Goal: Information Seeking & Learning: Learn about a topic

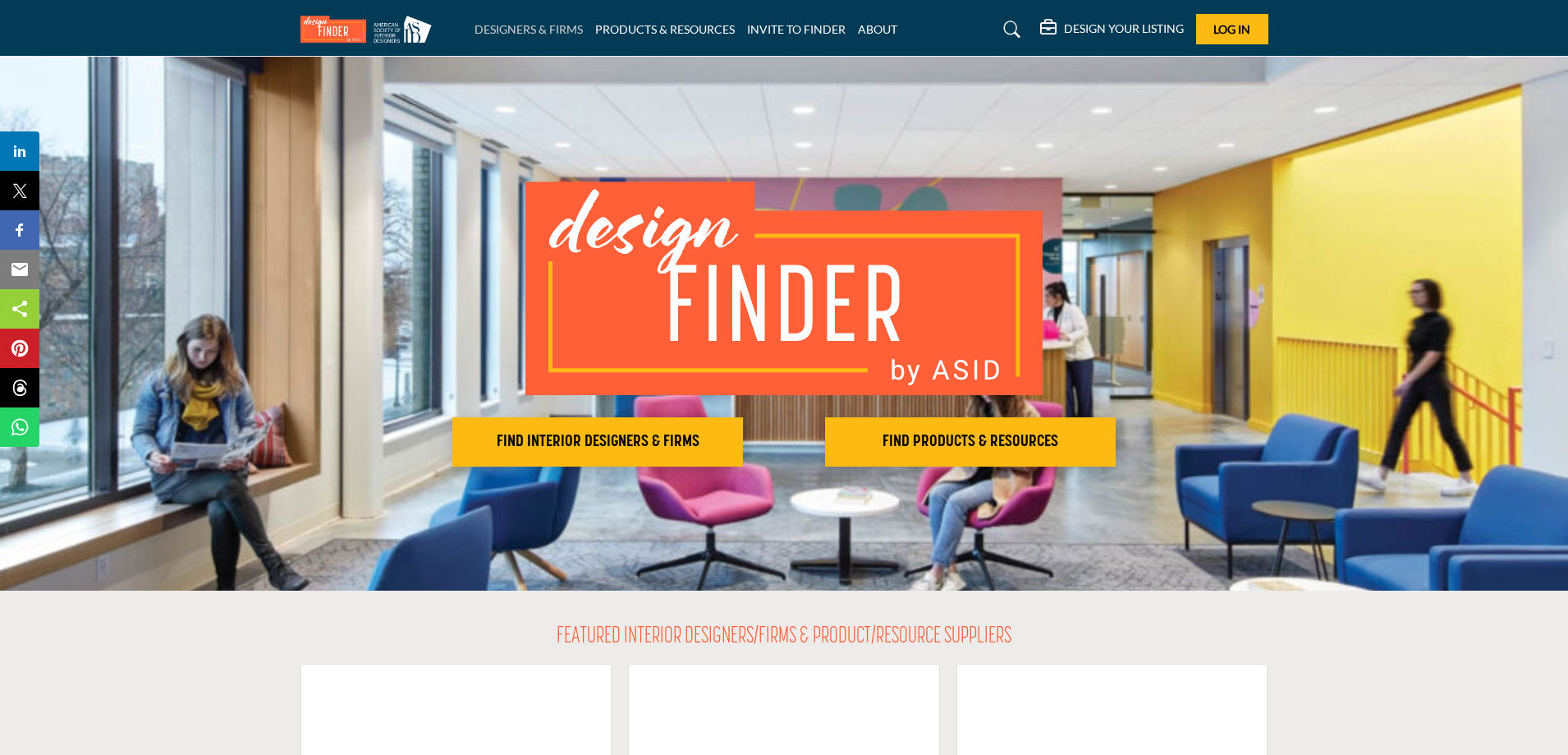
click at [512, 24] on link "DESIGNERS & FIRMS" at bounding box center [528, 29] width 108 height 14
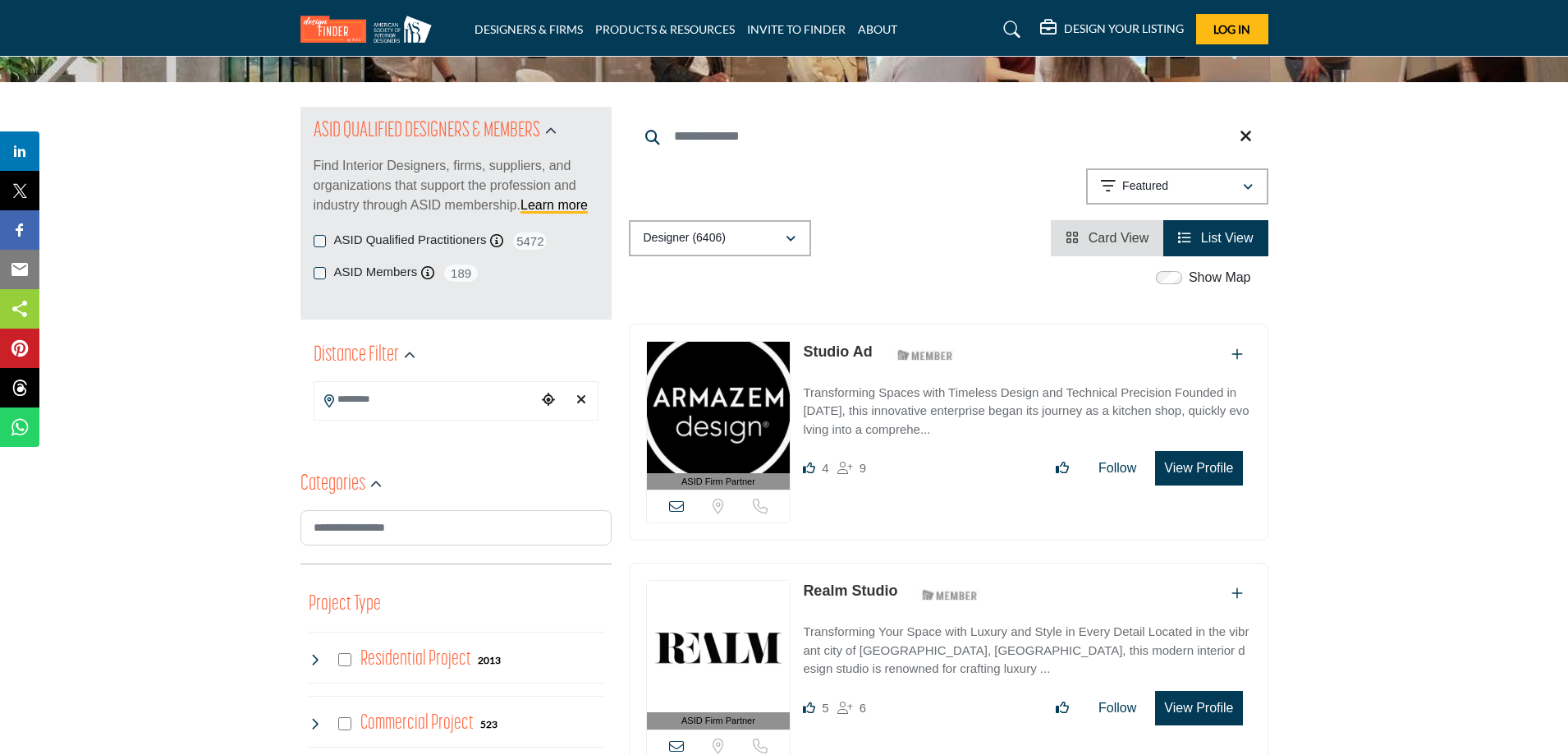
scroll to position [273, 0]
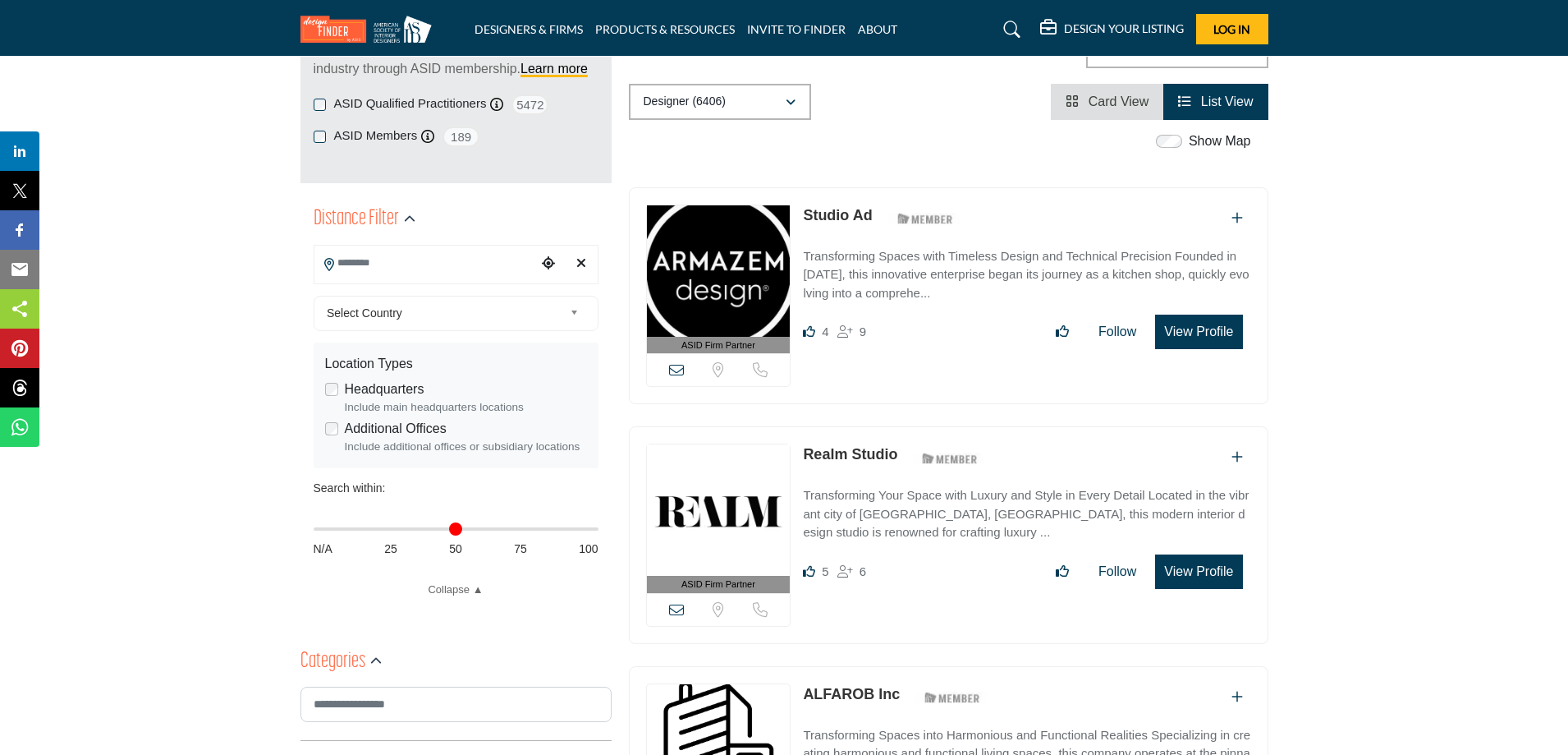
click at [382, 263] on input "Search Location" at bounding box center [425, 263] width 222 height 32
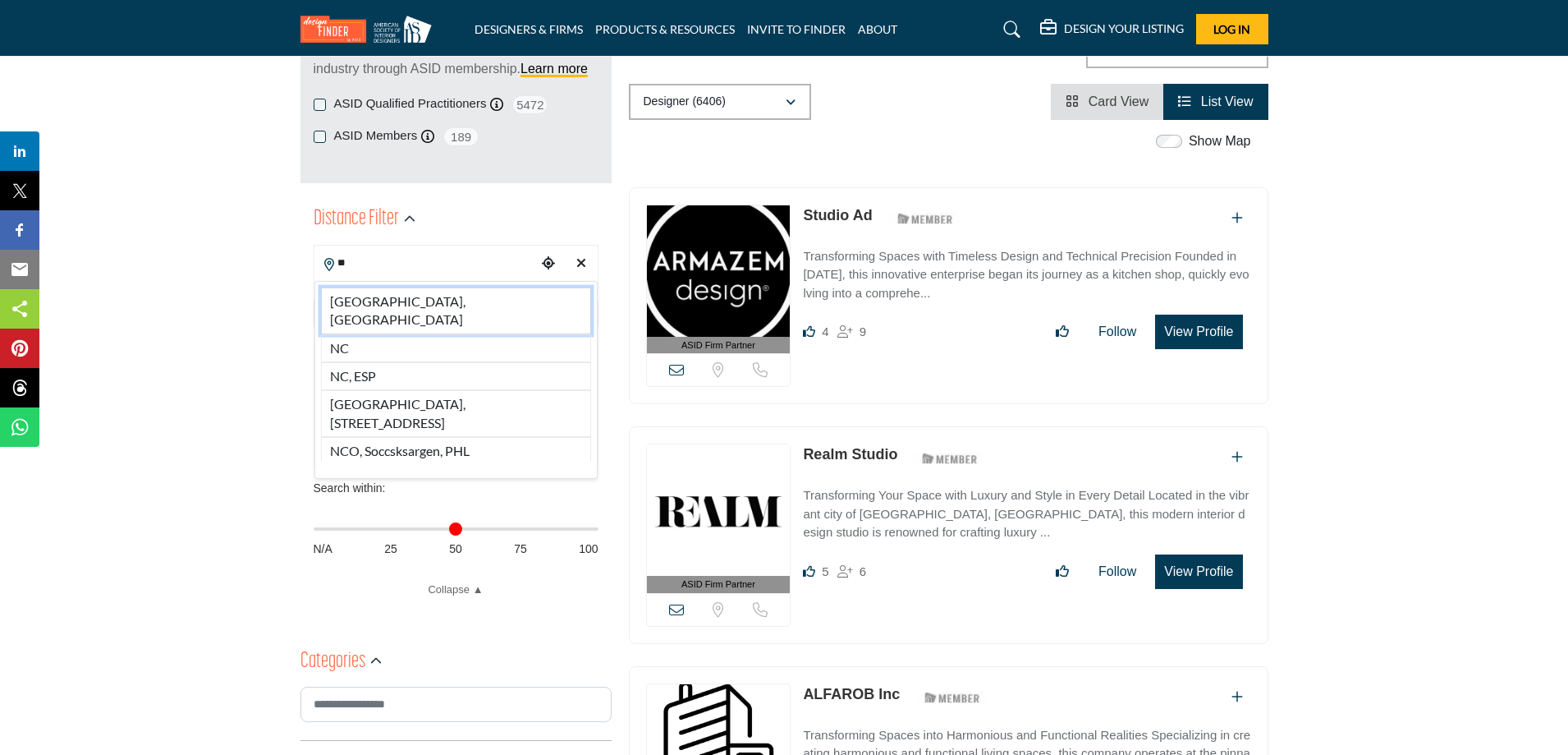
click at [361, 296] on li "NC, USA" at bounding box center [455, 310] width 270 height 47
type input "*******"
type input "***"
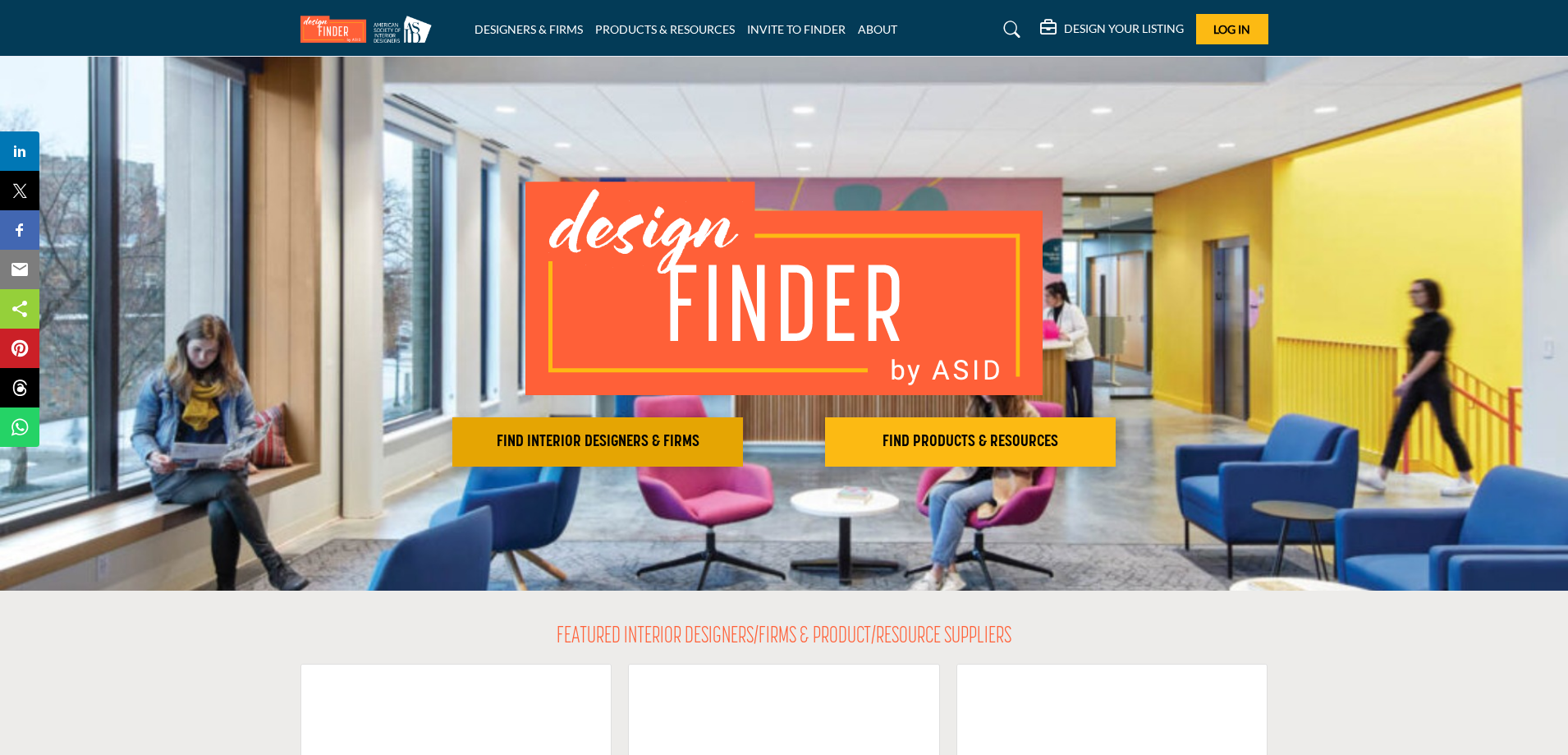
click at [612, 441] on h2 "FIND INTERIOR DESIGNERS & FIRMS" at bounding box center [597, 441] width 280 height 20
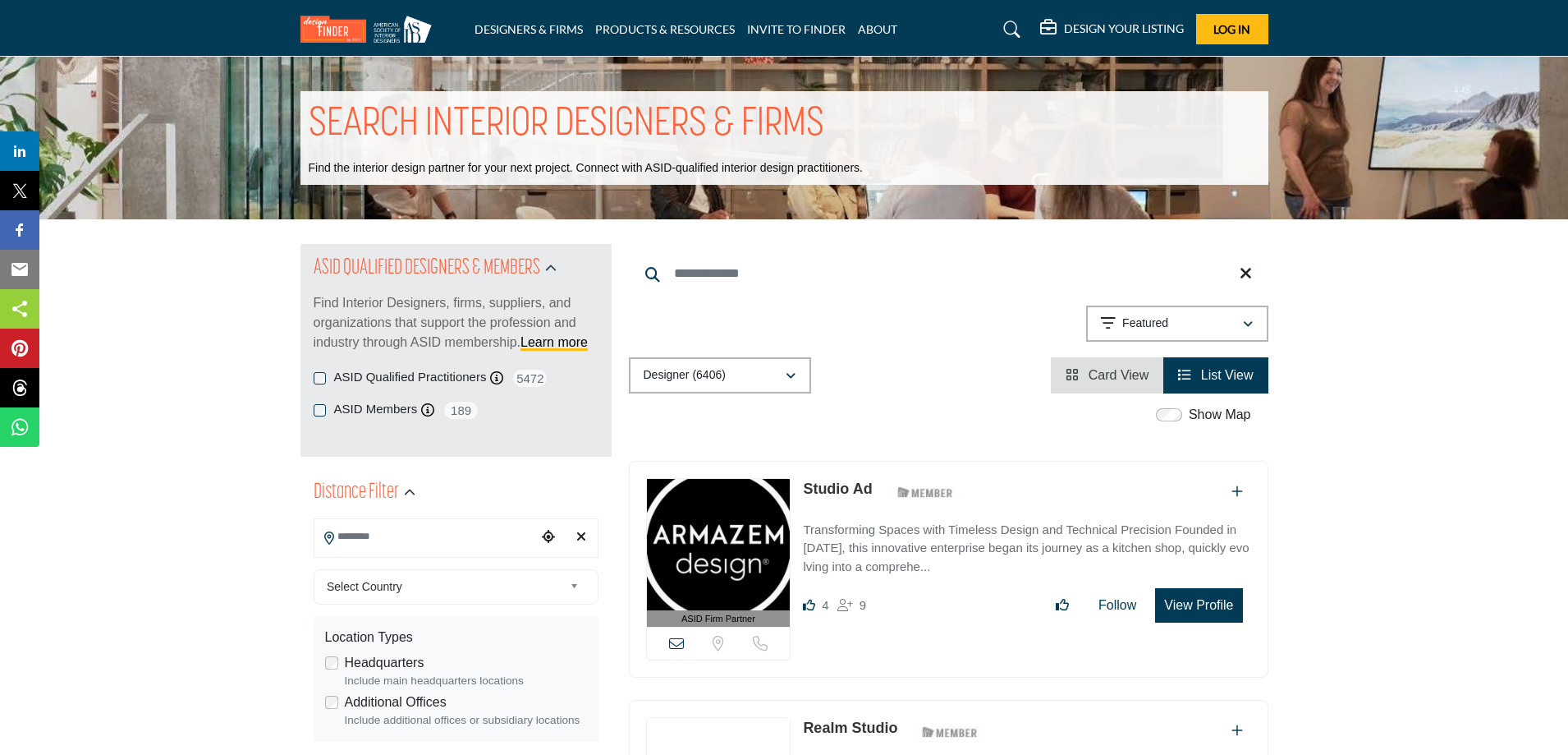
click at [362, 536] on input "Search Location" at bounding box center [425, 536] width 222 height 32
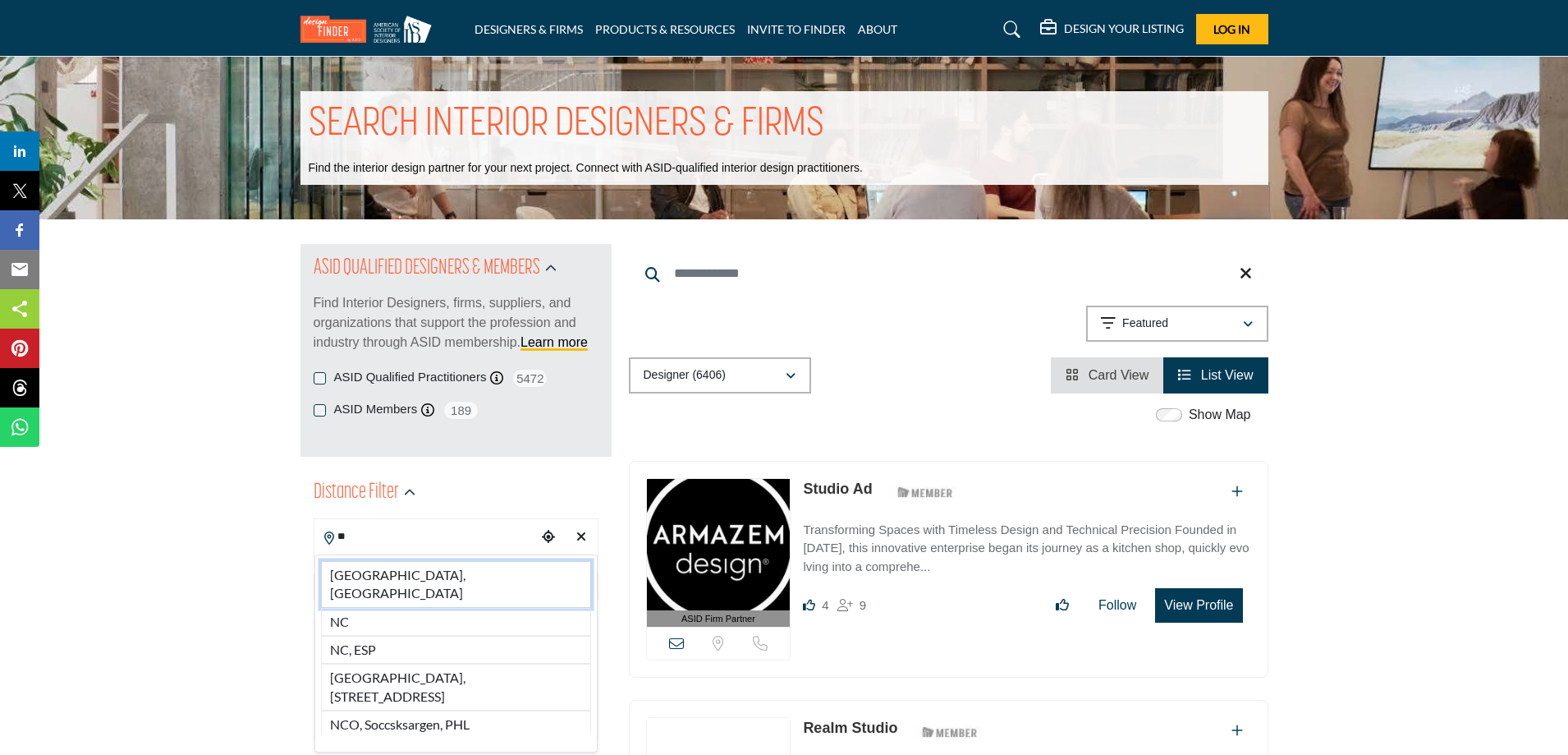
click at [366, 573] on li "[GEOGRAPHIC_DATA], [GEOGRAPHIC_DATA]" at bounding box center [455, 584] width 270 height 47
type input "*******"
type input "***"
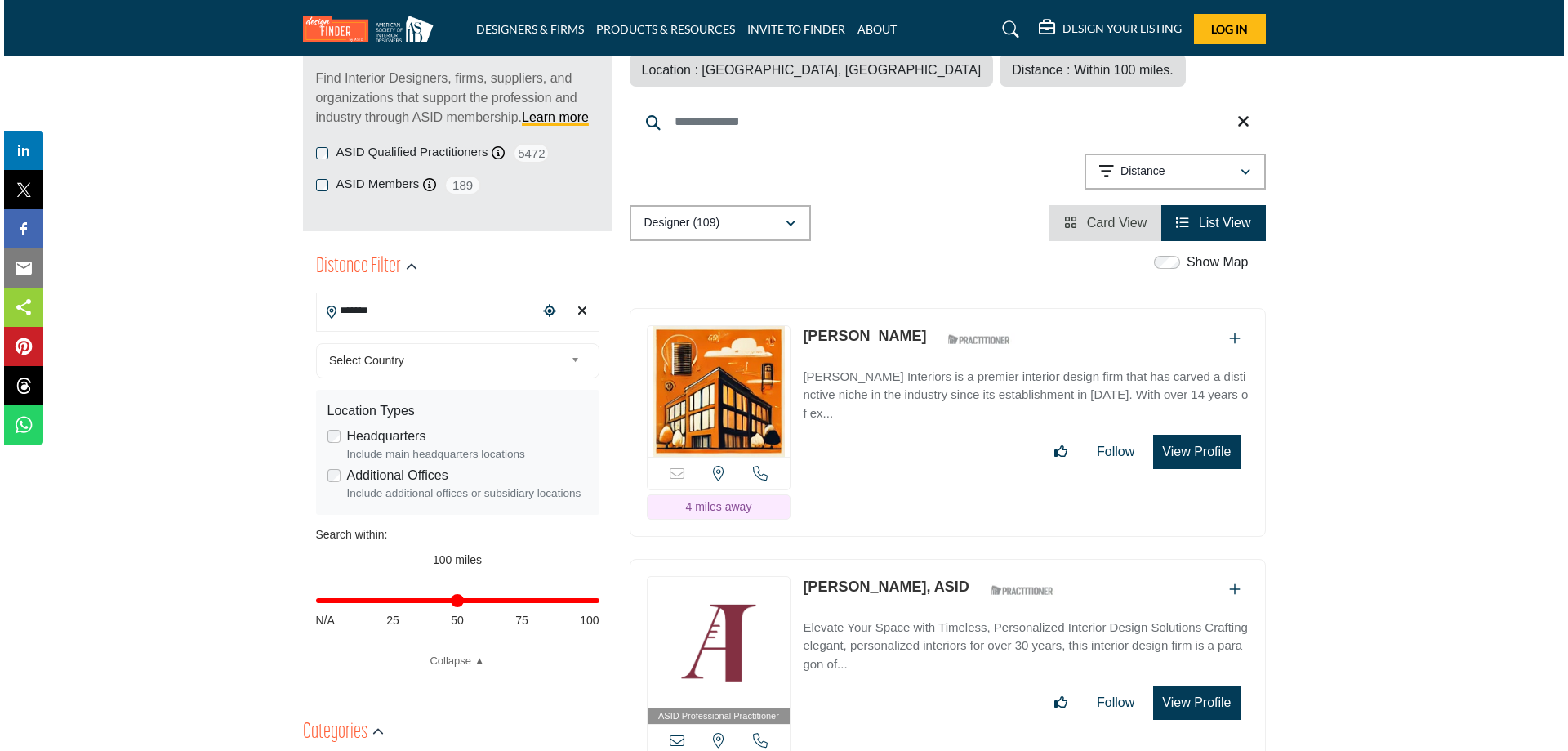
scroll to position [136, 0]
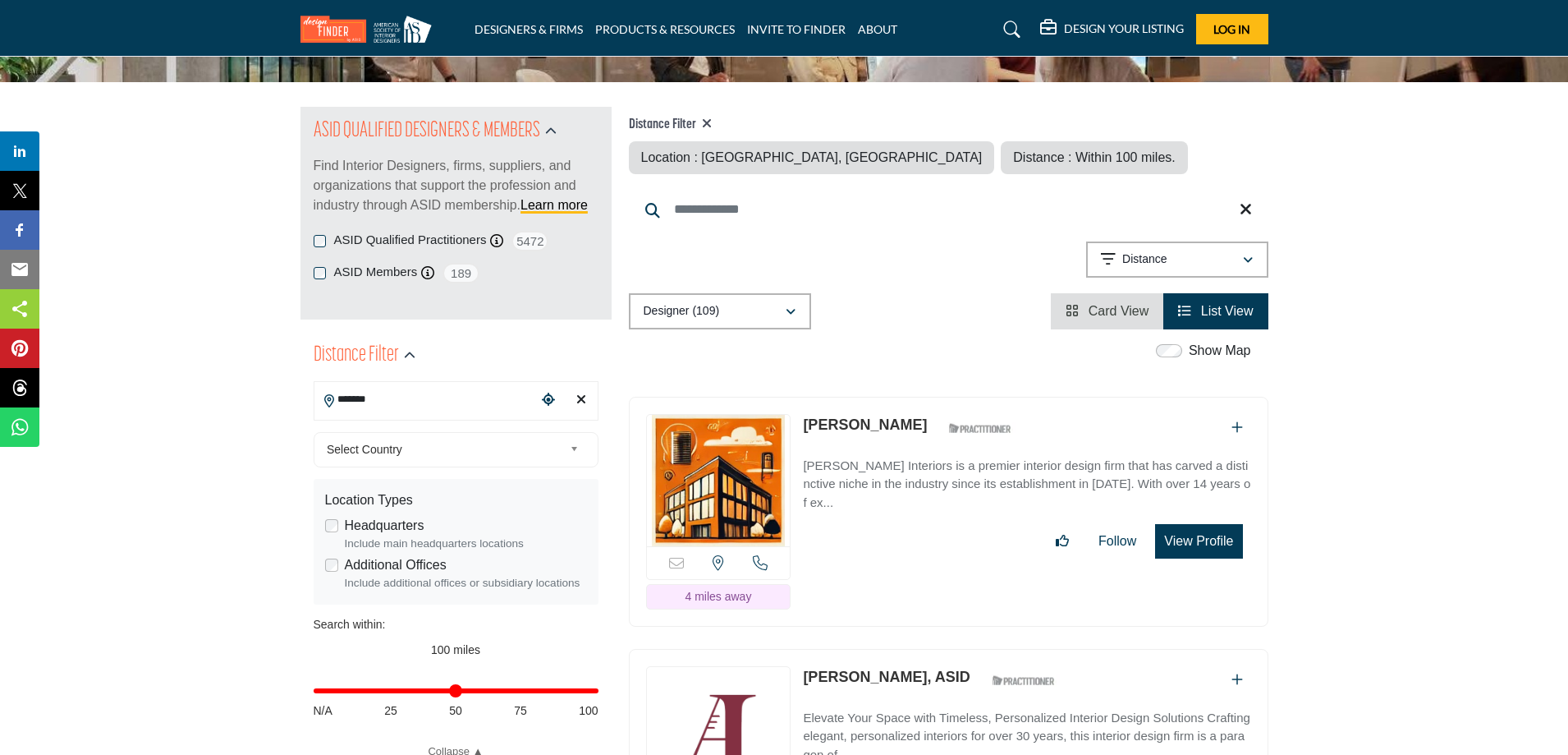
click at [1200, 543] on button "View Profile" at bounding box center [1198, 541] width 87 height 35
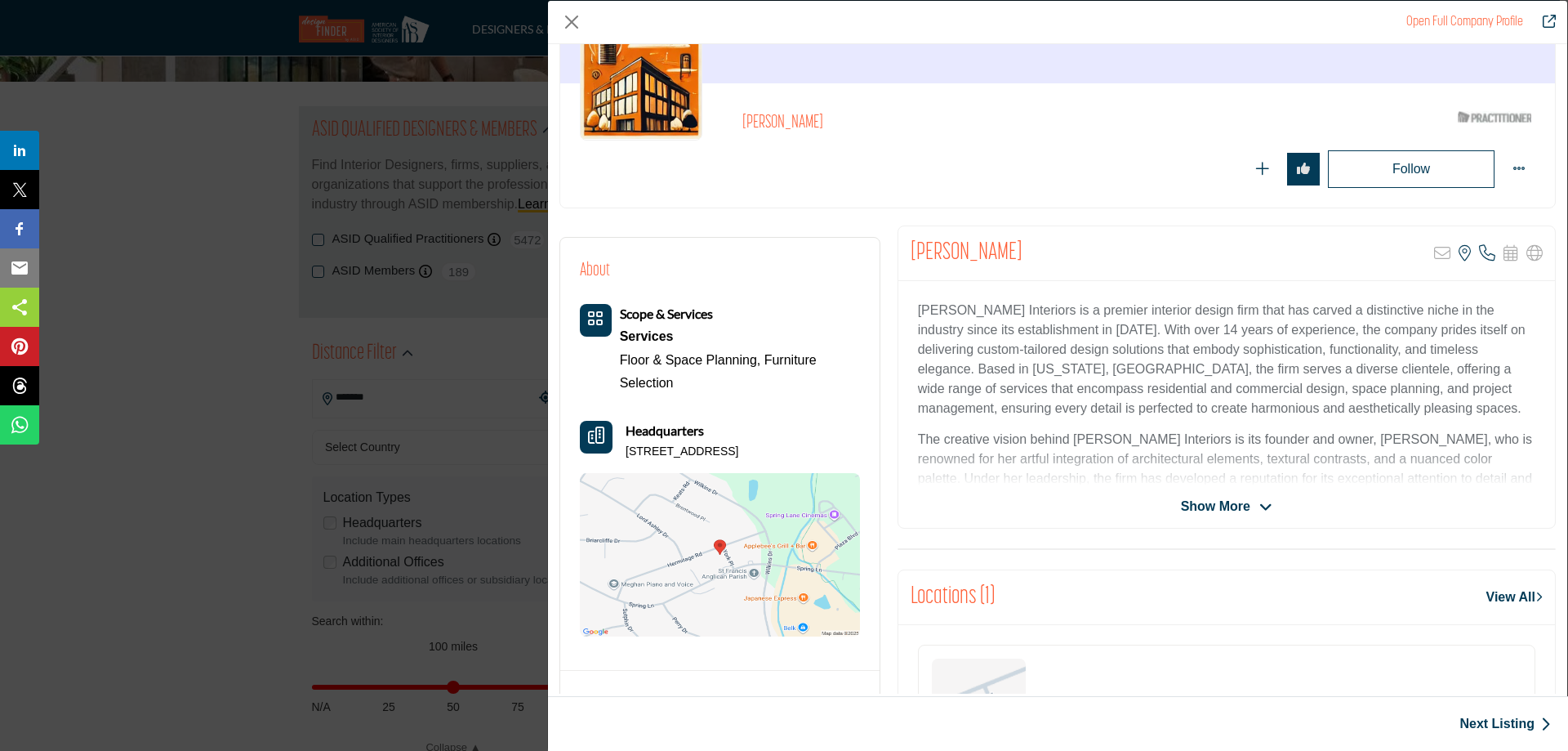
click at [1259, 501] on icon "Company Data Modal" at bounding box center [1266, 507] width 13 height 15
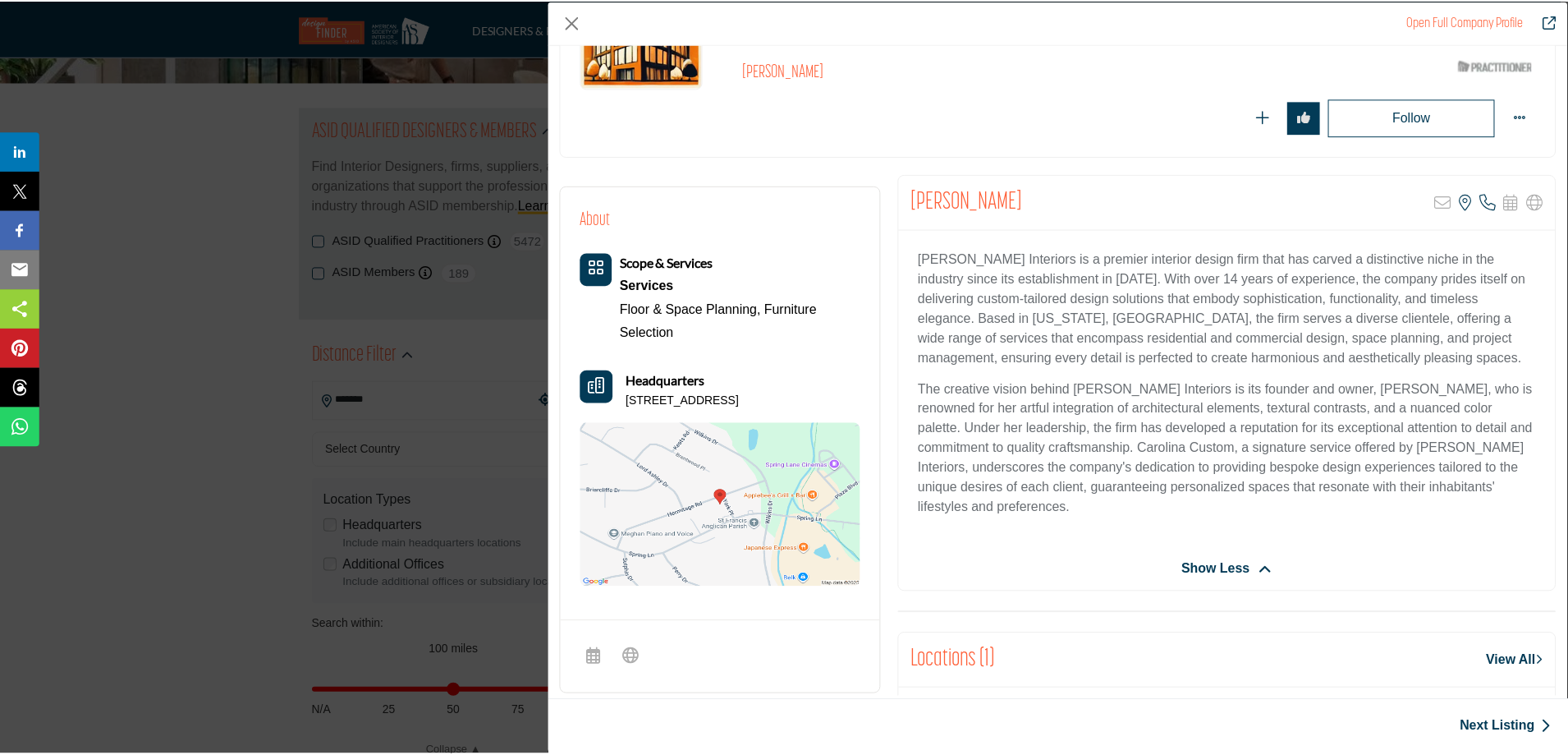
scroll to position [154, 0]
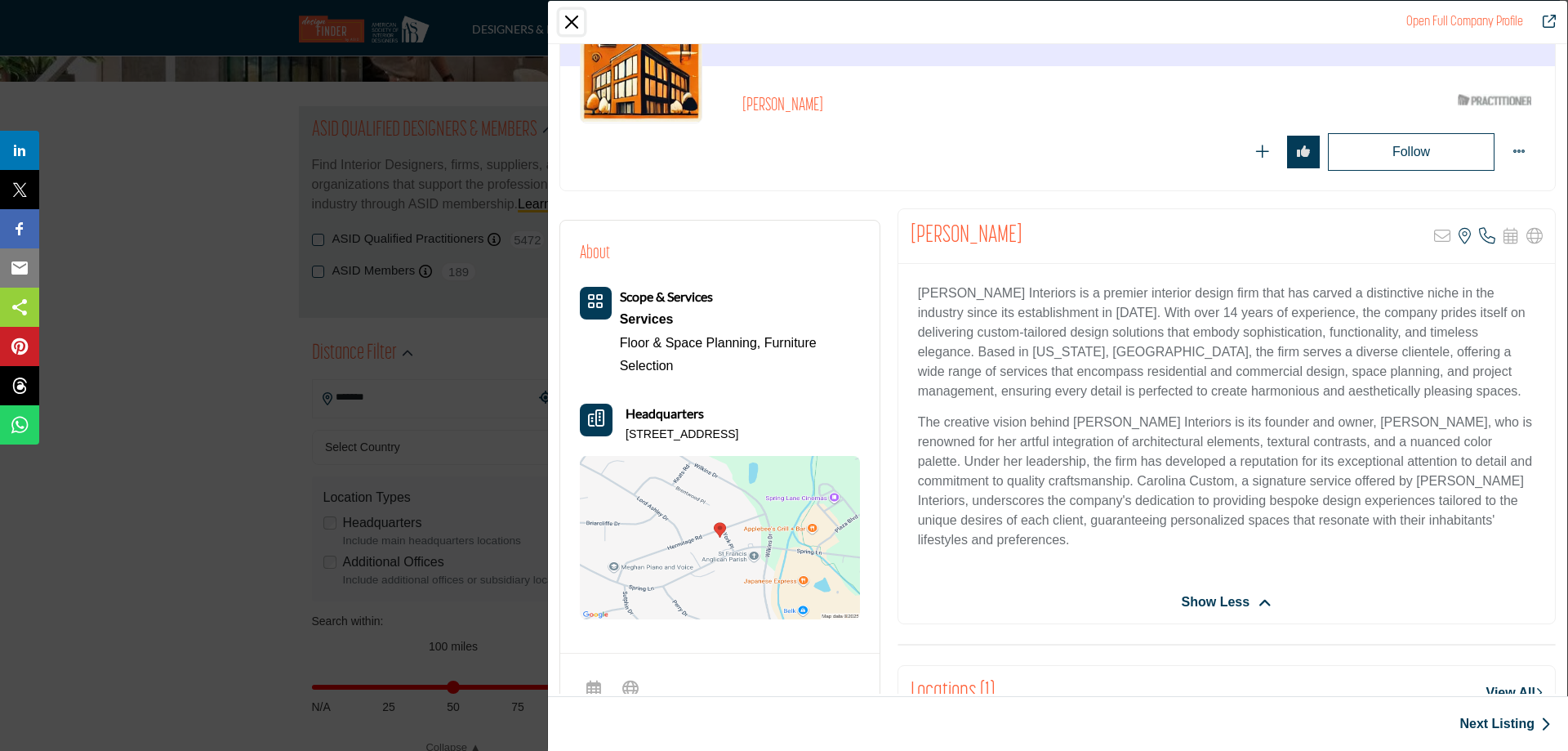
click at [568, 22] on button "Close" at bounding box center [572, 22] width 25 height 25
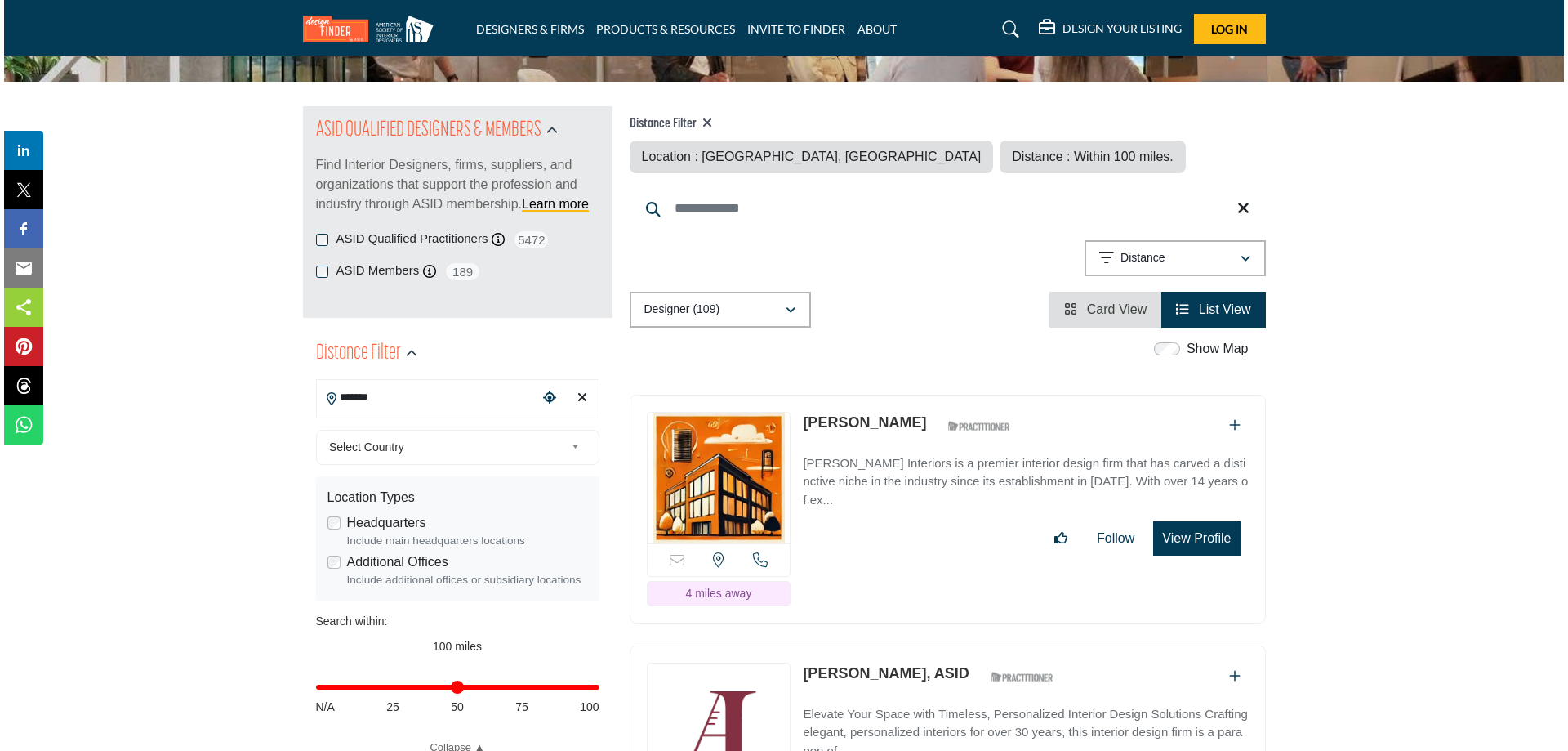
scroll to position [409, 0]
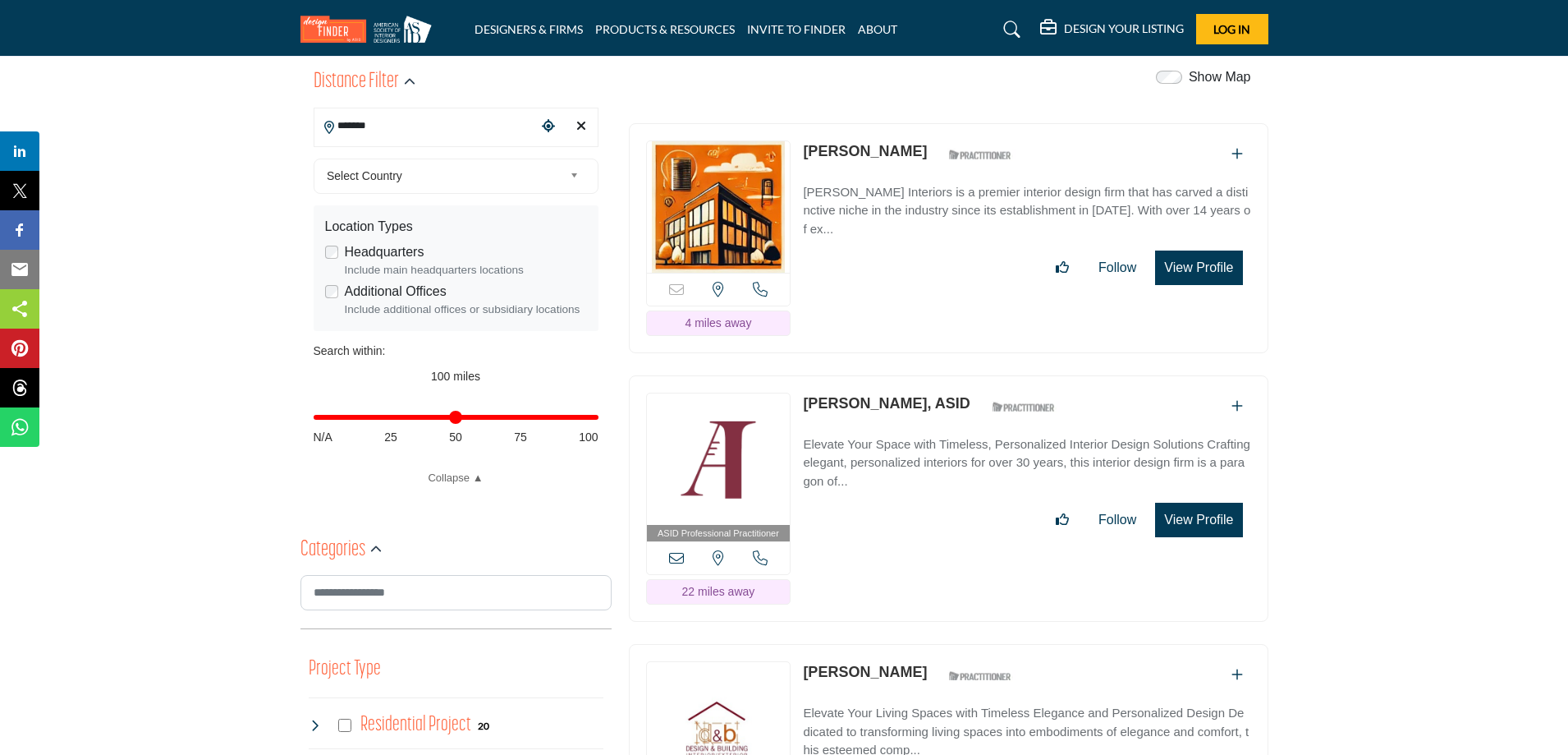
click at [1194, 520] on button "View Profile" at bounding box center [1198, 520] width 87 height 35
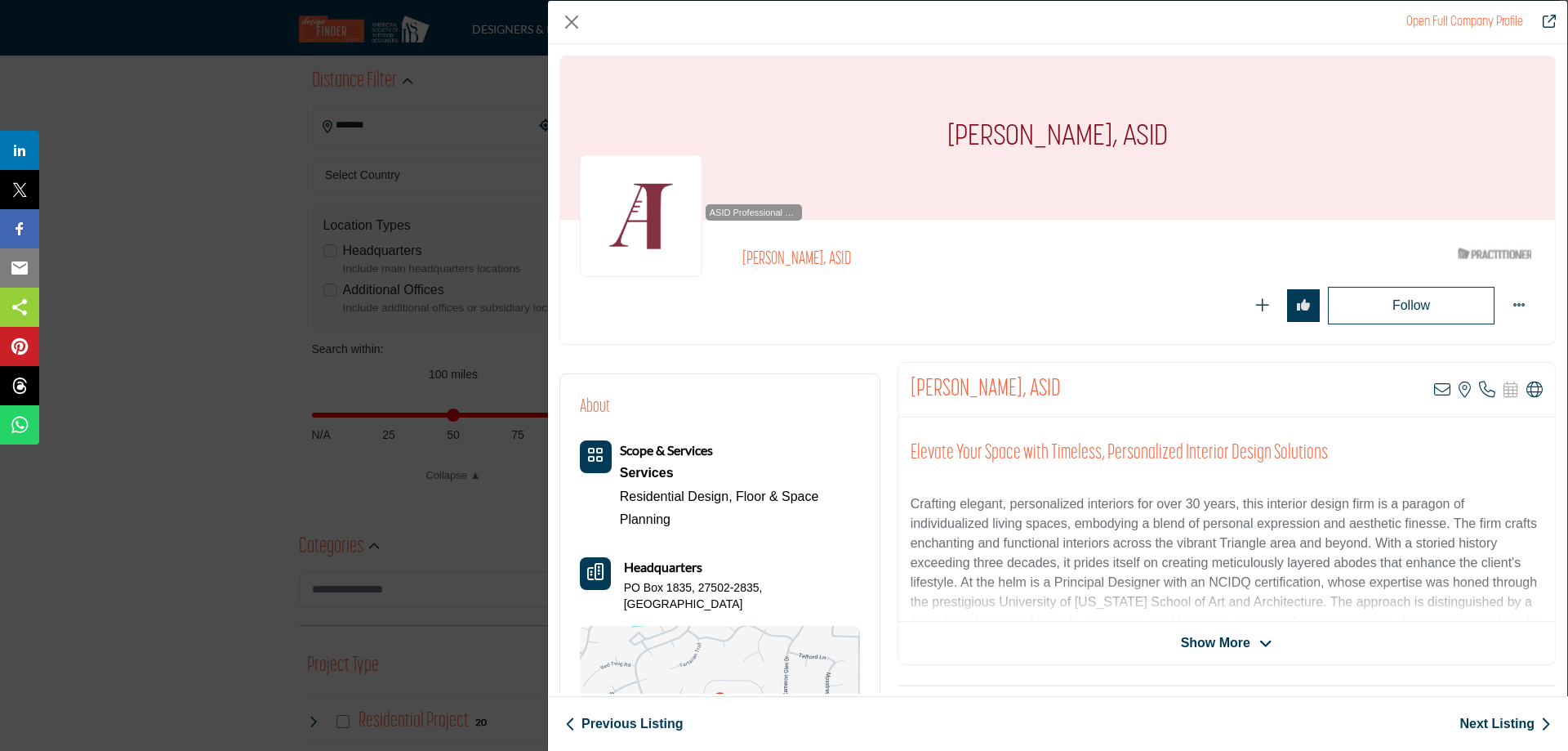
scroll to position [136, 0]
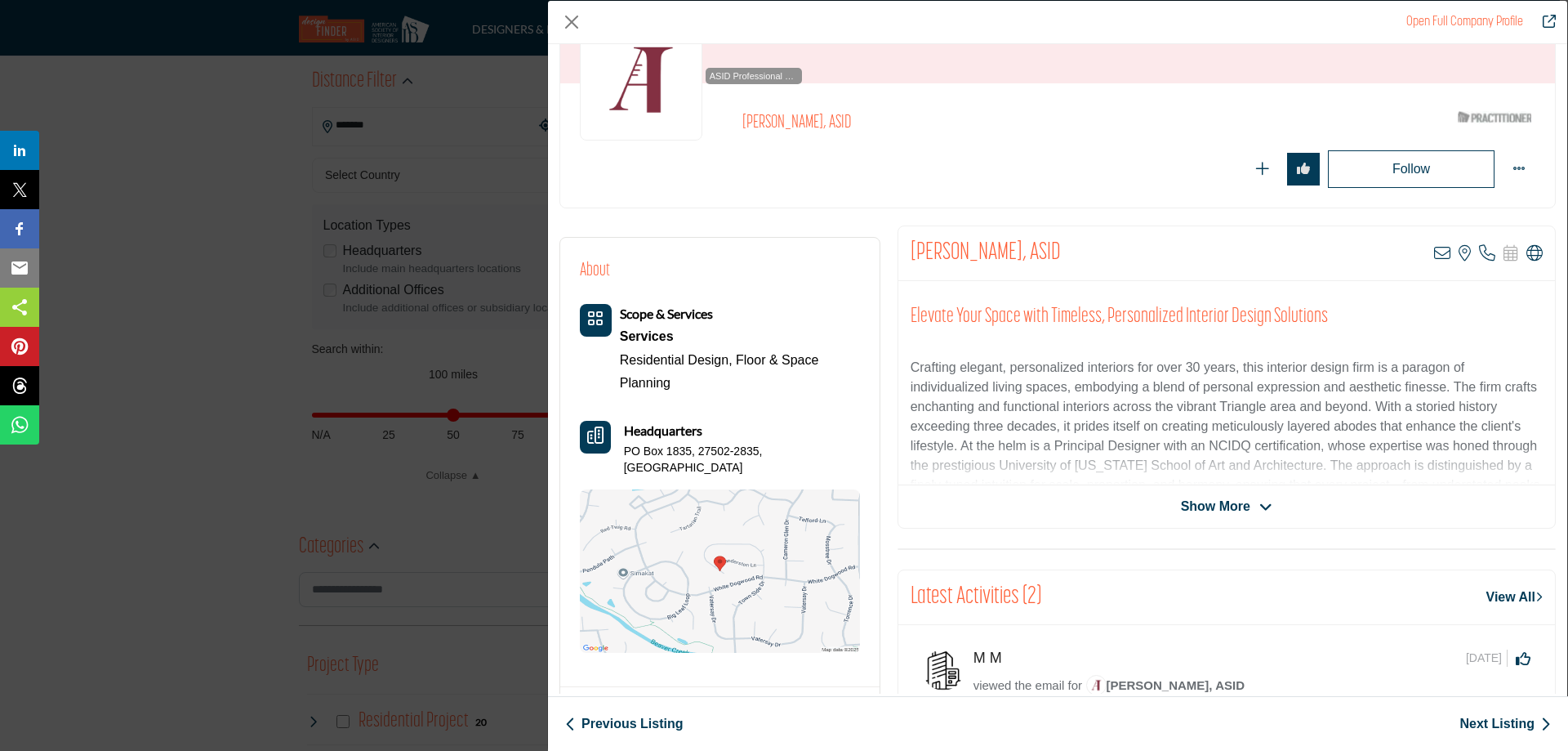
click at [1259, 504] on icon "Company Data Modal" at bounding box center [1266, 507] width 13 height 15
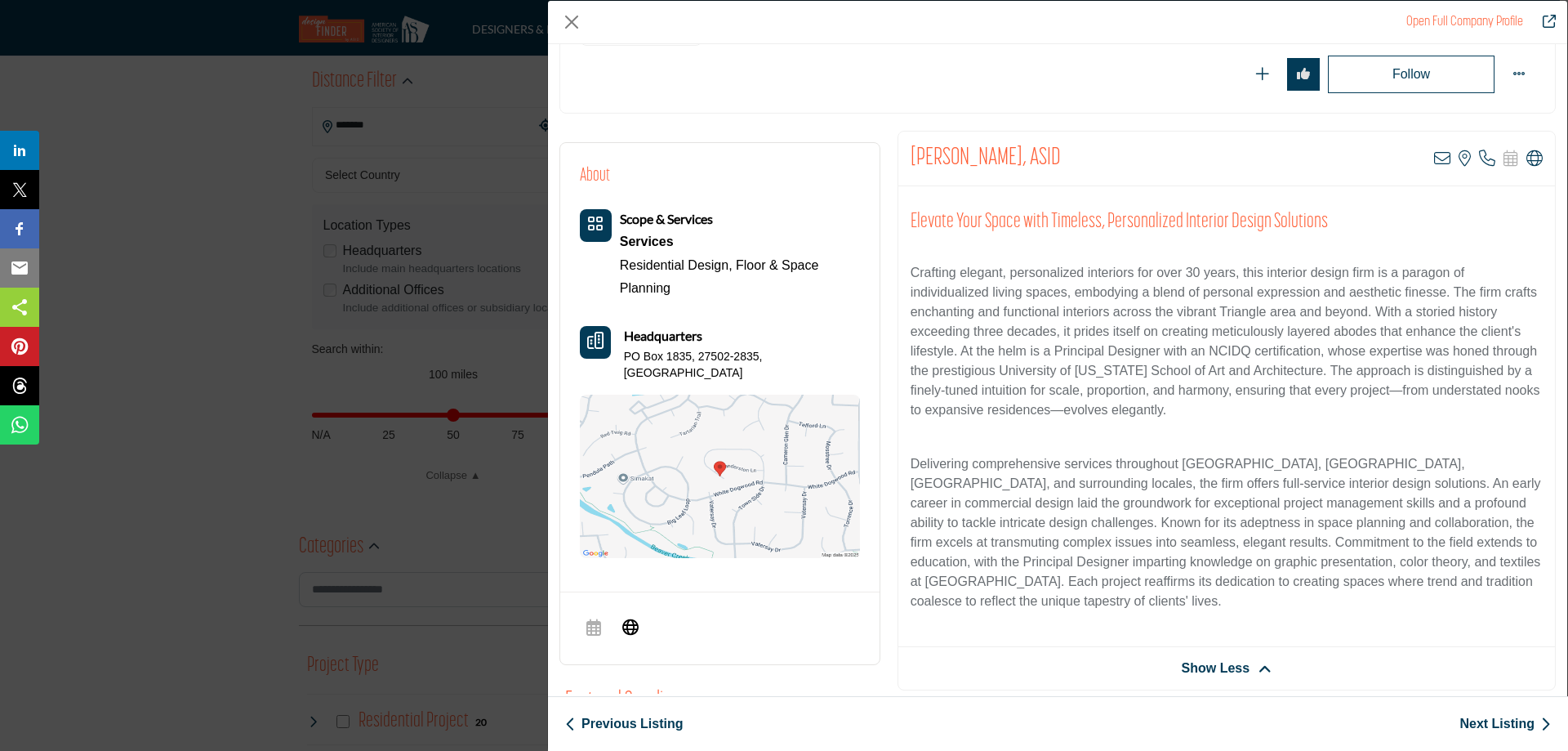
scroll to position [231, 0]
click at [1470, 21] on link "Open Full Company Profile" at bounding box center [1465, 22] width 117 height 13
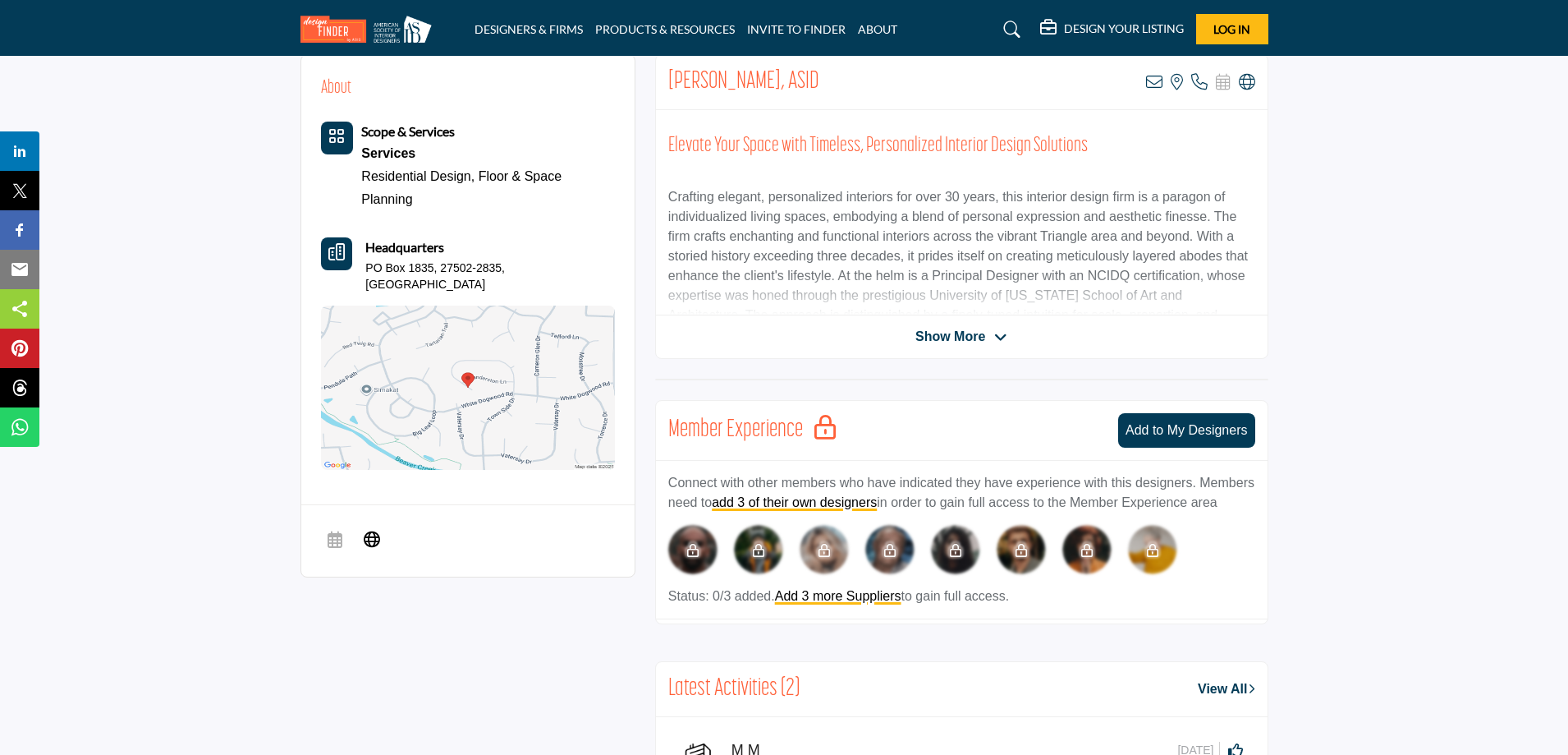
scroll to position [273, 0]
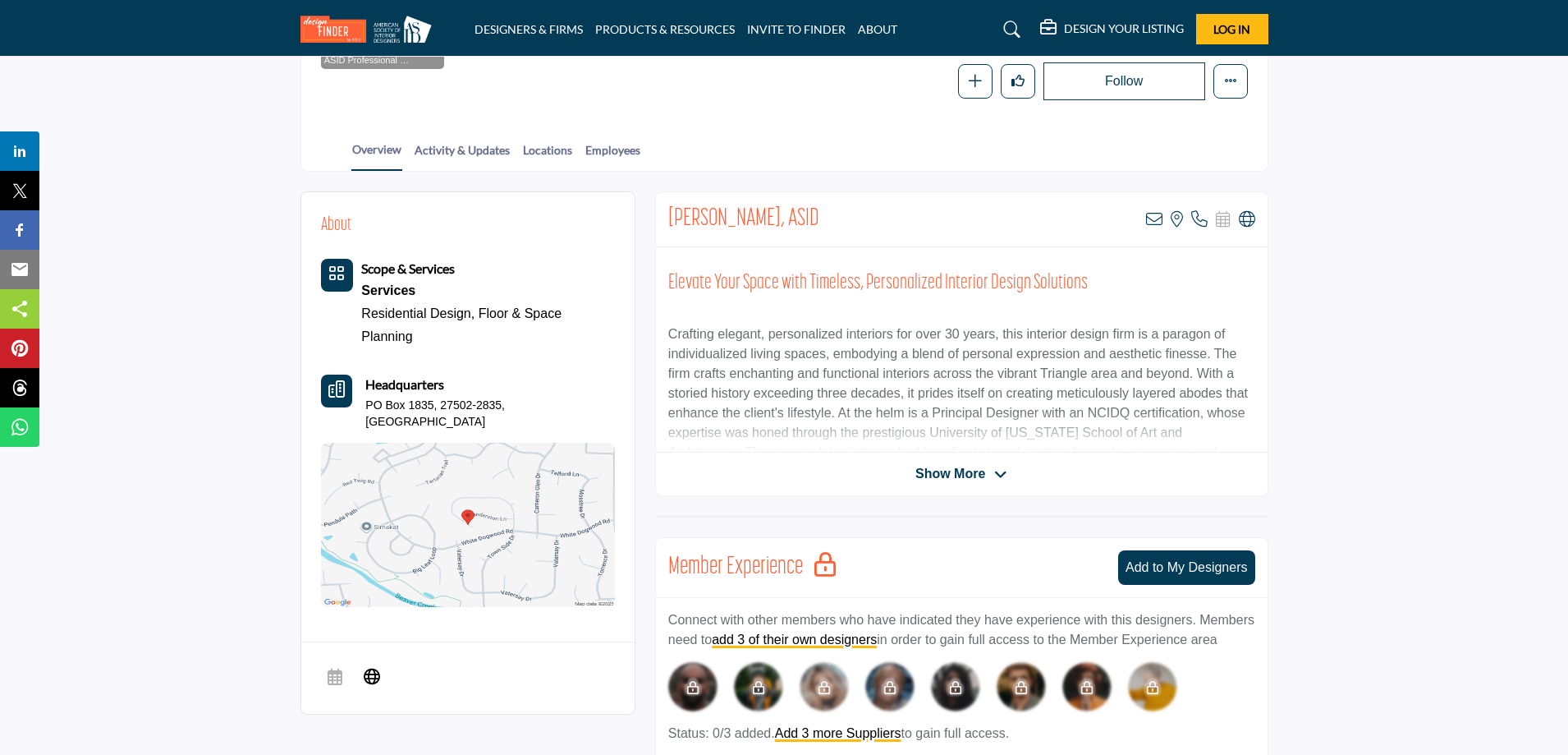
click at [998, 472] on icon at bounding box center [1001, 474] width 13 height 15
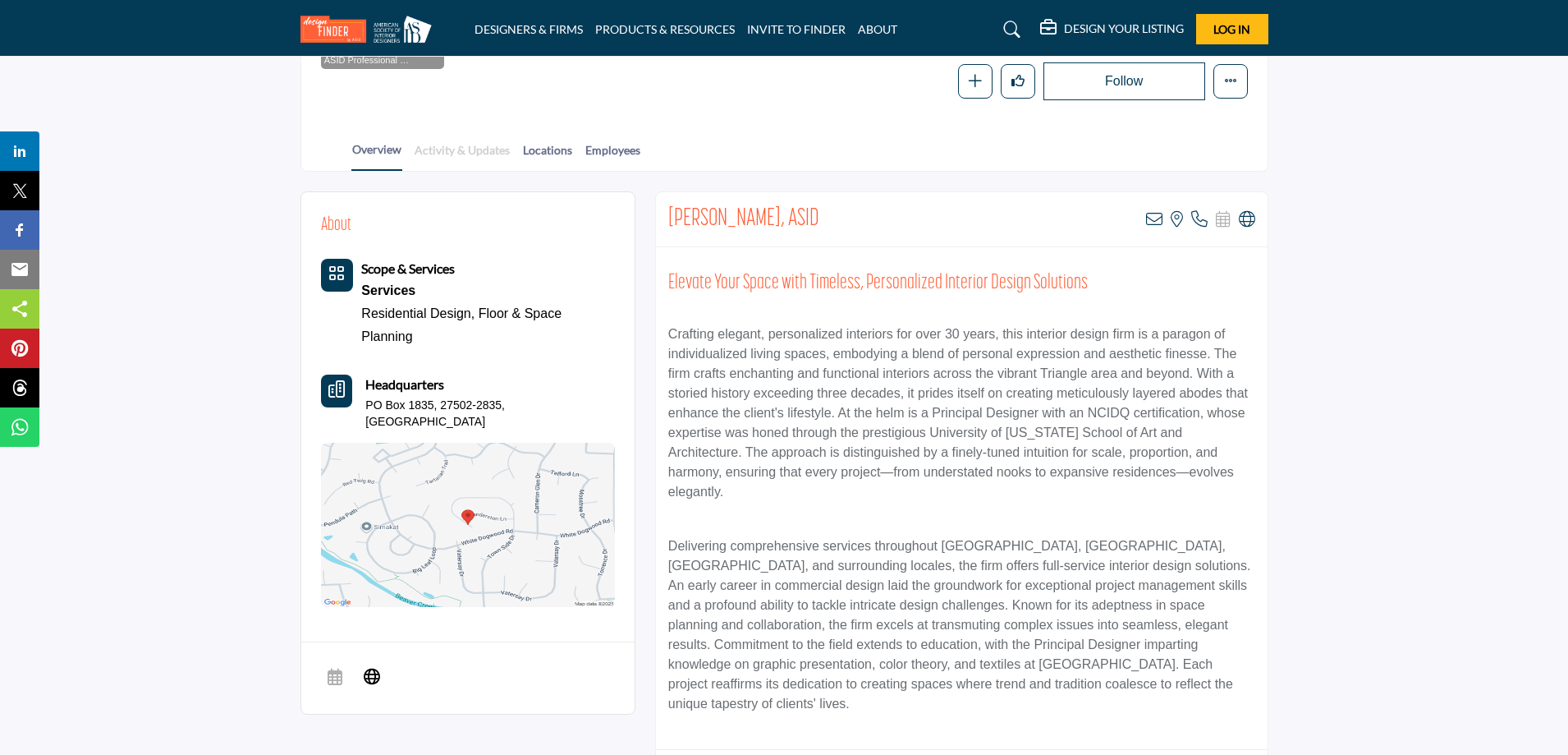
click at [464, 151] on link "Activity & Updates" at bounding box center [462, 155] width 97 height 29
